Goal: Obtain resource: Download file/media

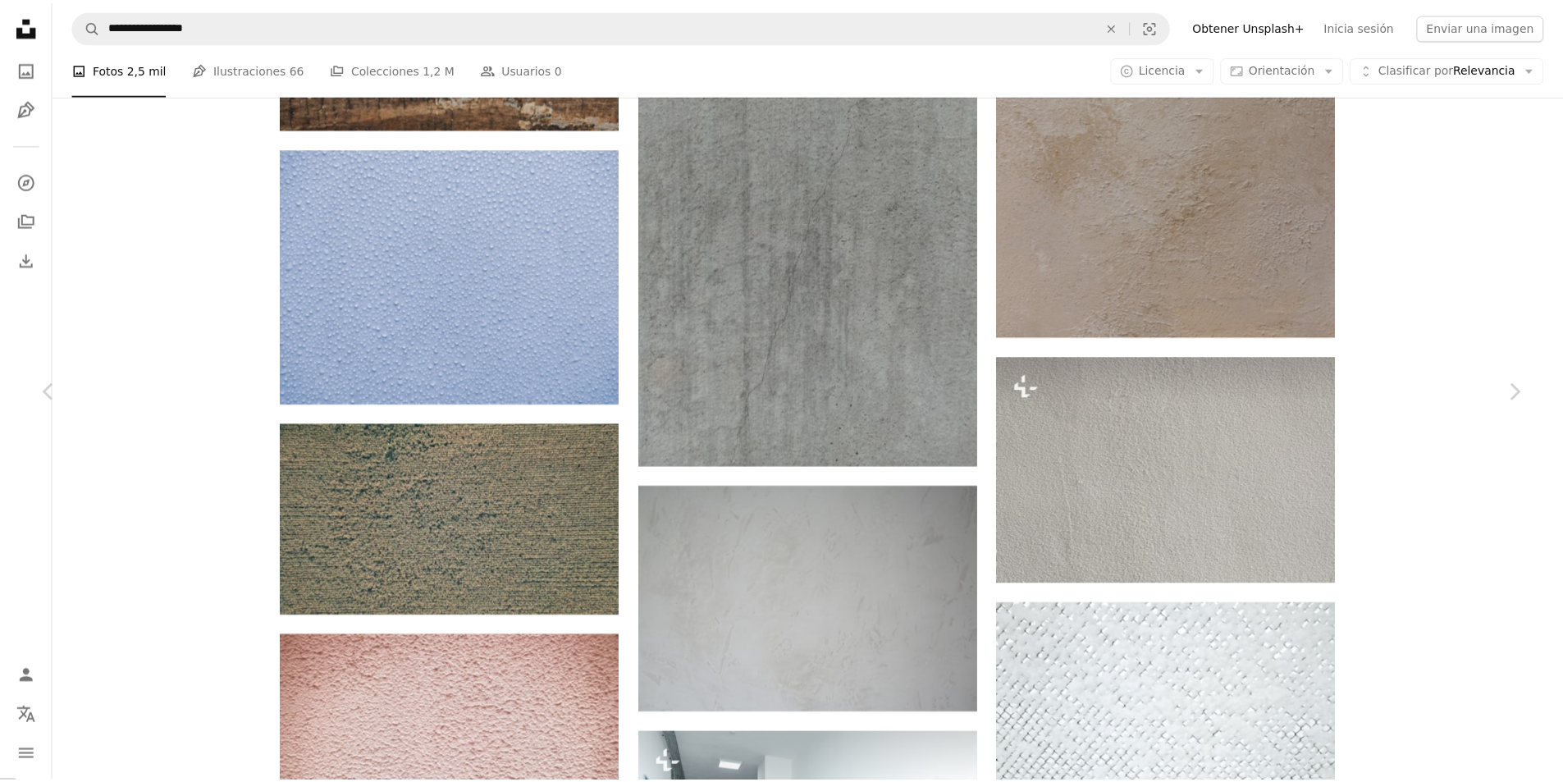
scroll to position [52009, 0]
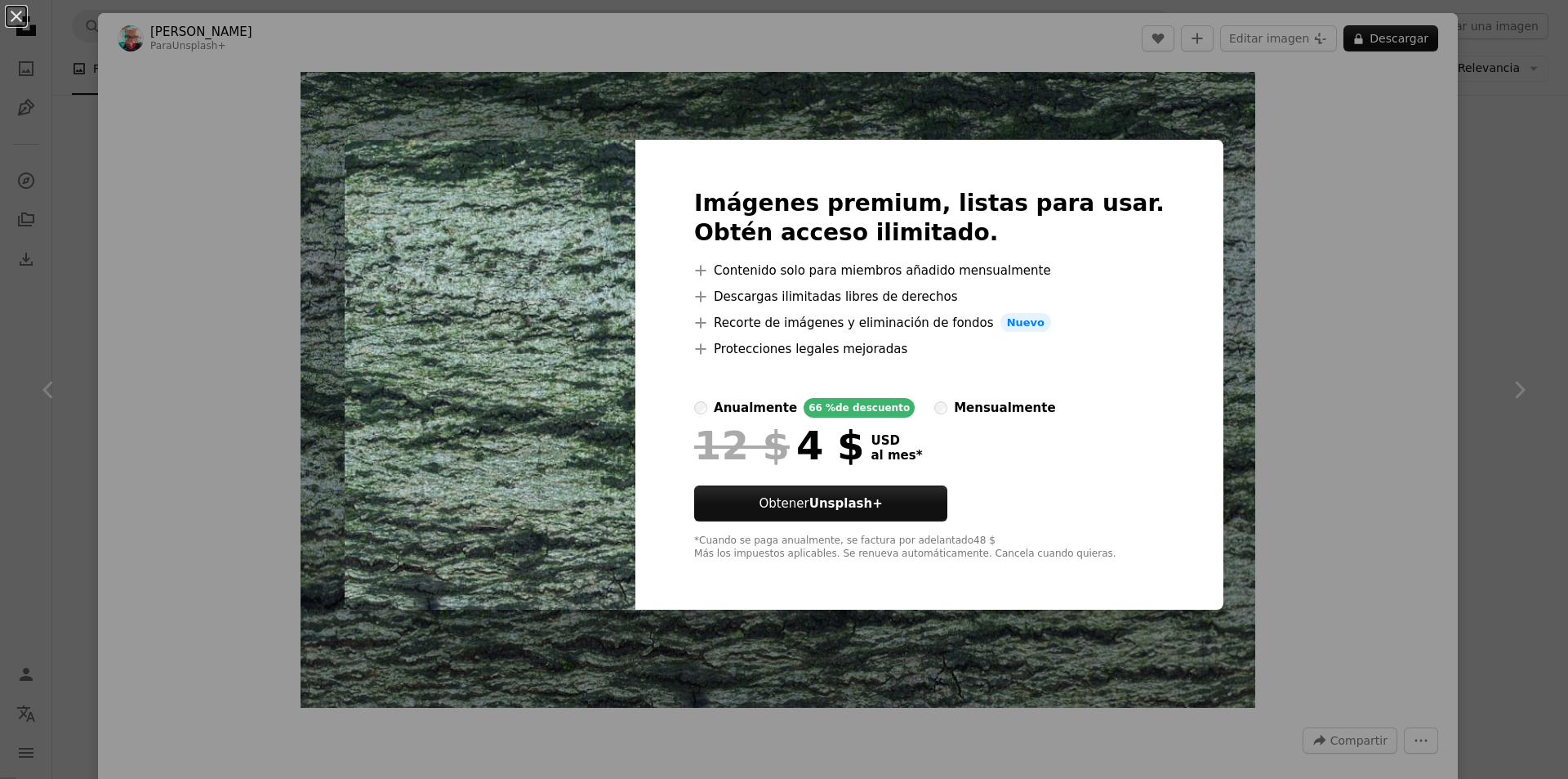
click at [1231, 362] on div "An X shape Imágenes premium, listas para usar. Obtén acceso ilimitado. A plus s…" at bounding box center [784, 390] width 1568 height 779
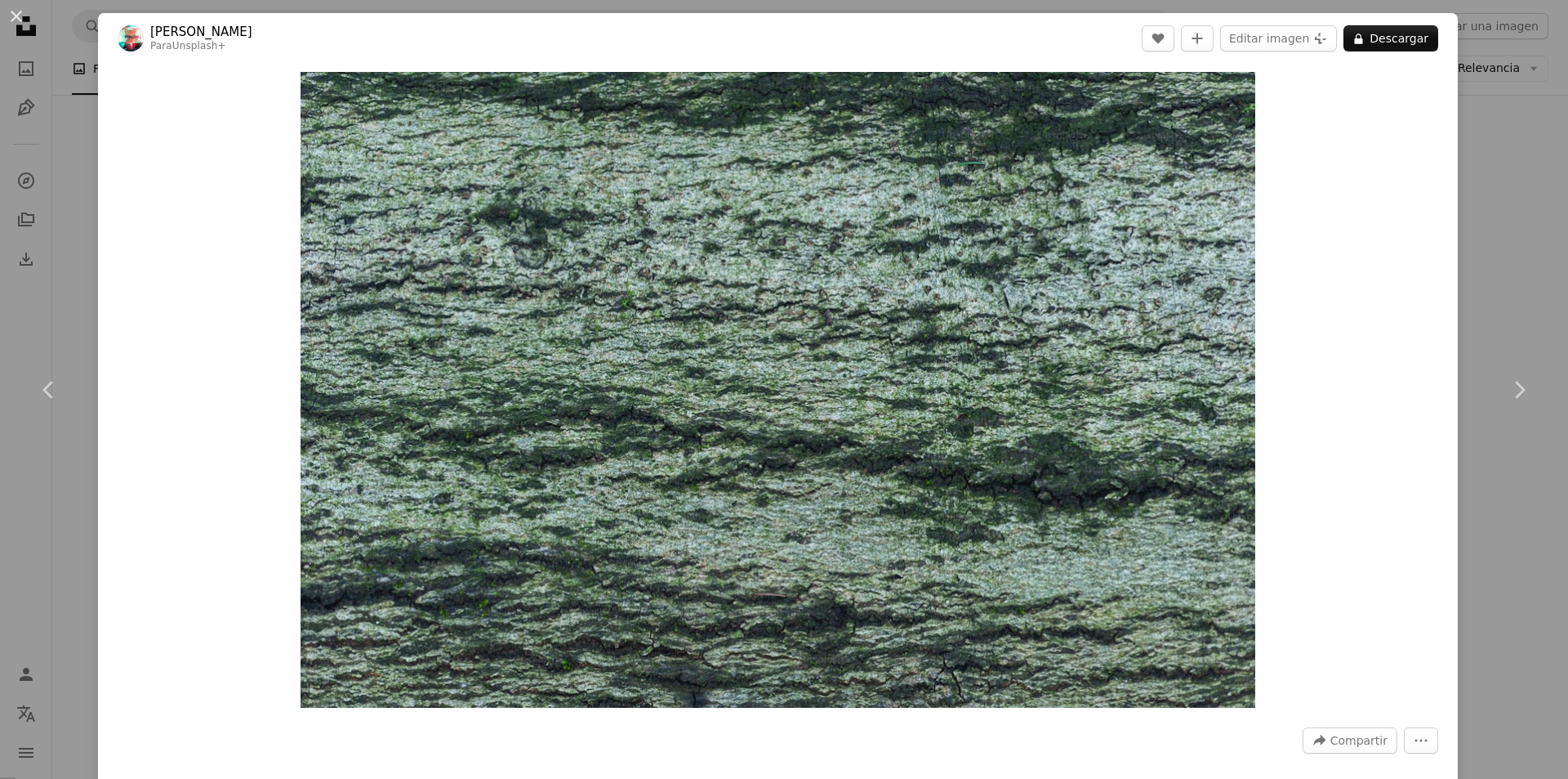
drag, startPoint x: 1512, startPoint y: 248, endPoint x: 1356, endPoint y: 390, distance: 211.0
click at [1512, 248] on div "An X shape Chevron left Chevron right [PERSON_NAME] Para Unsplash+ A heart A pl…" at bounding box center [784, 390] width 1568 height 779
